Goal: Communication & Community: Ask a question

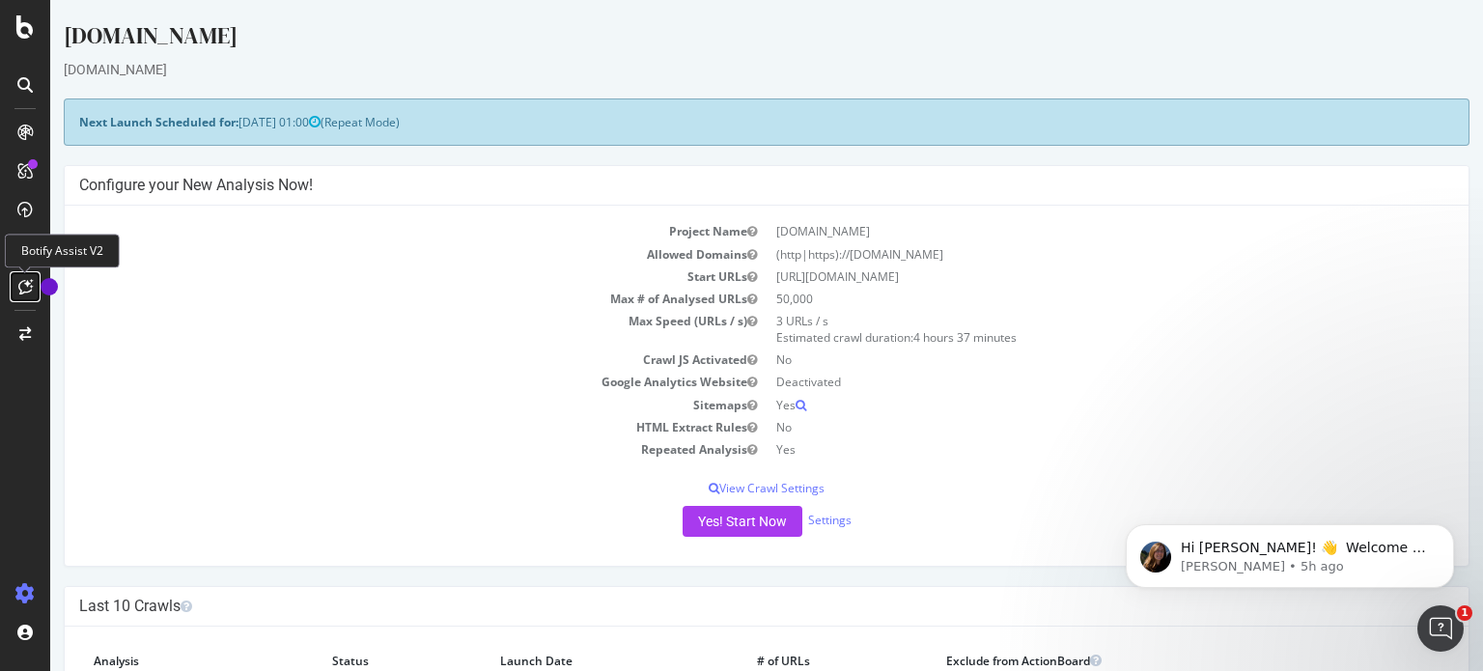
click at [23, 292] on icon at bounding box center [25, 286] width 14 height 15
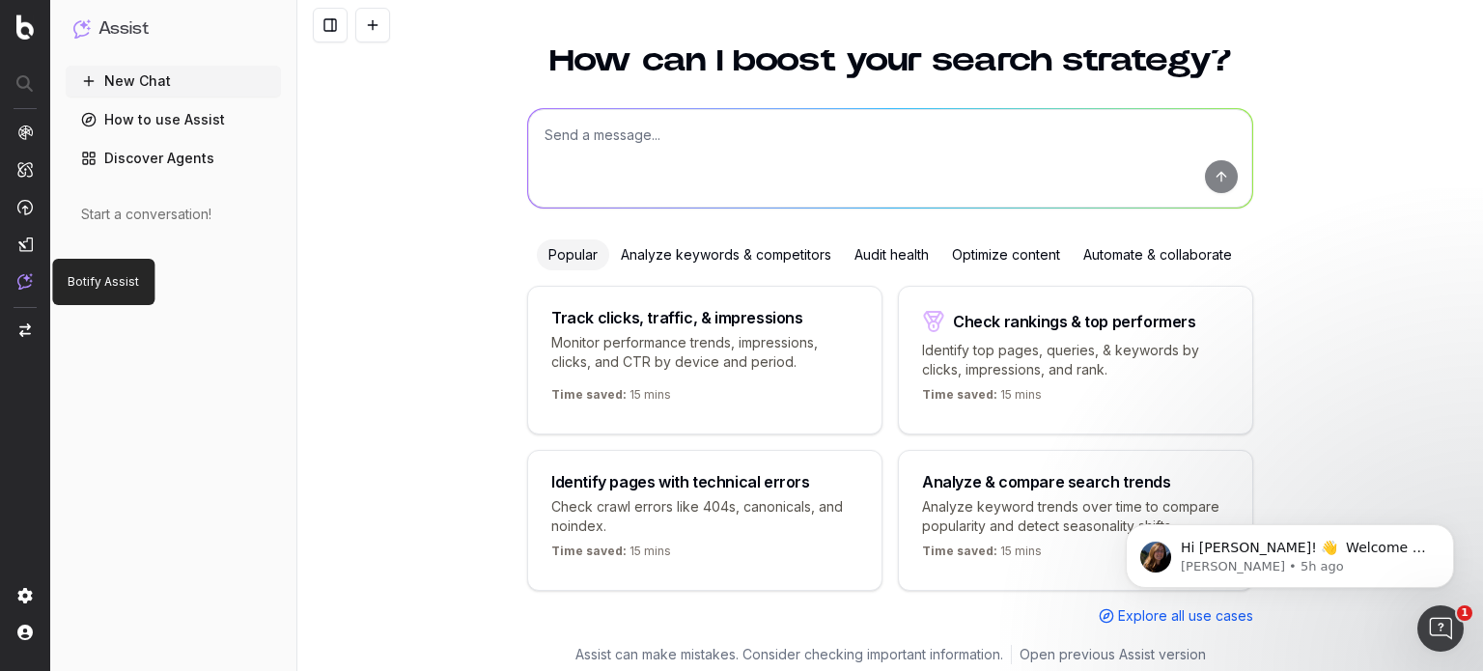
scroll to position [77, 0]
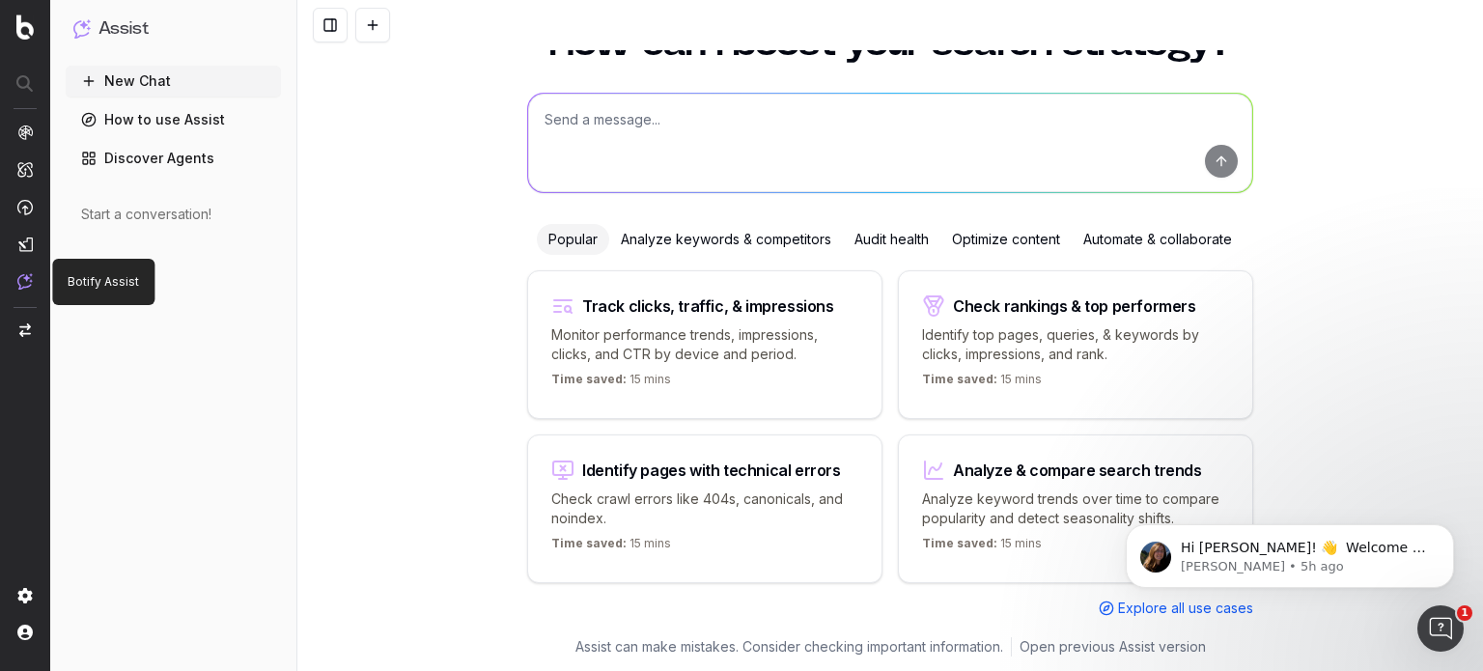
click at [1213, 173] on textarea at bounding box center [890, 143] width 724 height 98
click at [1214, 164] on textarea at bounding box center [890, 143] width 724 height 98
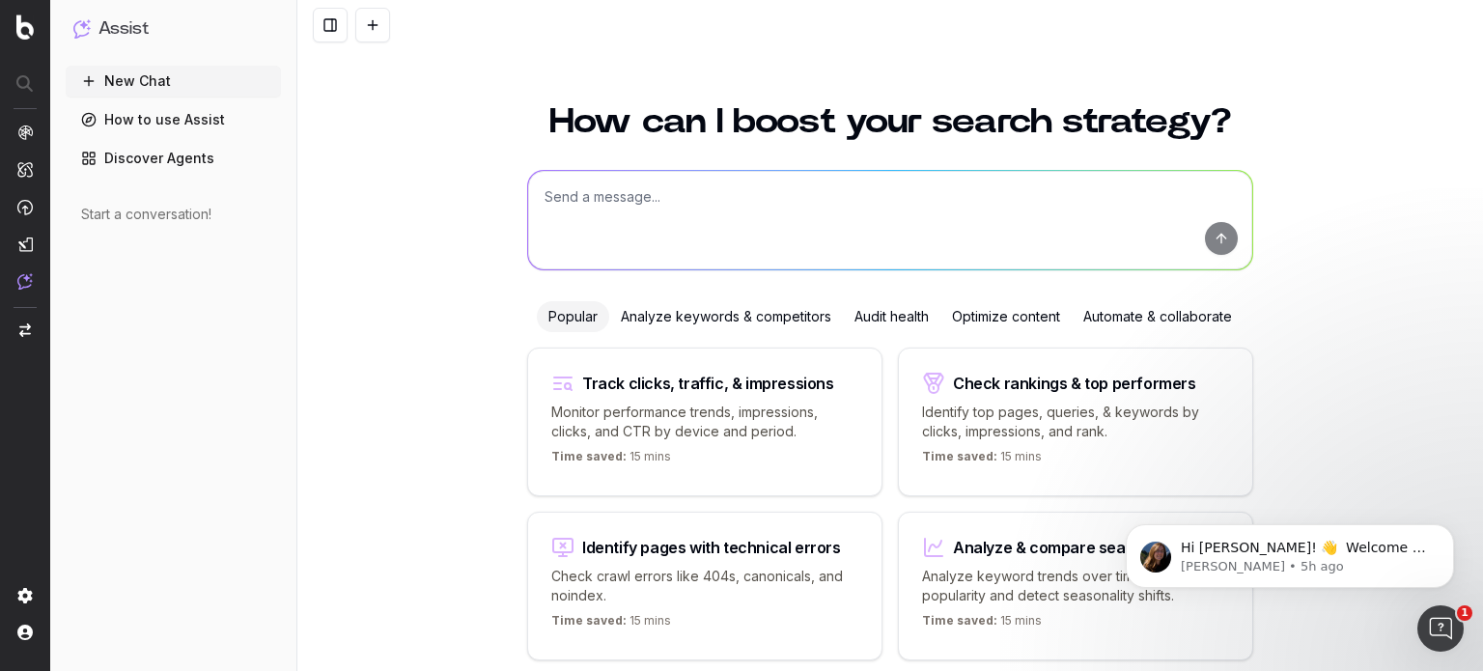
click at [375, 22] on button at bounding box center [372, 25] width 35 height 35
click at [599, 211] on textarea at bounding box center [890, 220] width 724 height 98
click at [1212, 252] on textarea at bounding box center [890, 220] width 724 height 98
click at [1212, 237] on textarea at bounding box center [890, 220] width 724 height 98
